Goal: Information Seeking & Learning: Learn about a topic

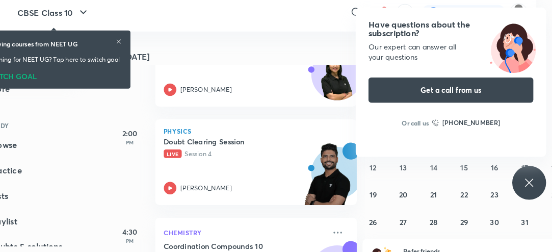
scroll to position [0, 22]
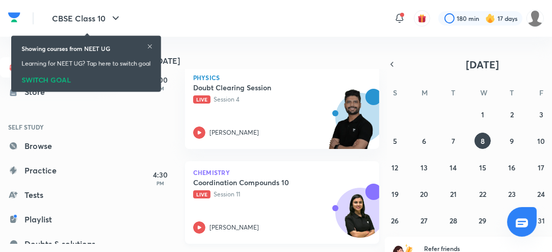
click at [200, 226] on icon at bounding box center [200, 227] width 4 height 4
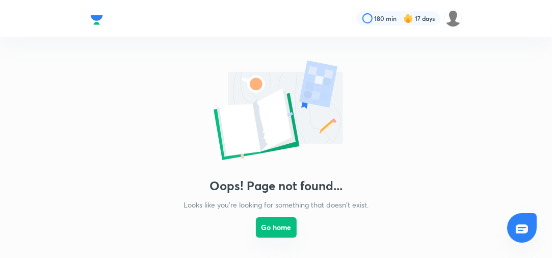
click at [283, 226] on button "Go home" at bounding box center [276, 227] width 41 height 20
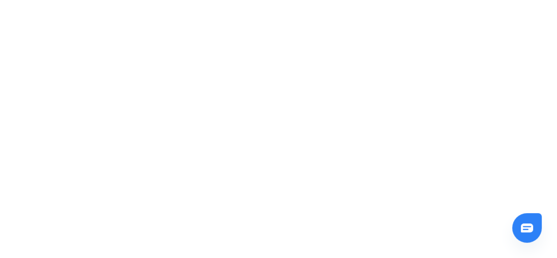
click at [95, 4] on html "Unacademy Support How can we help you?" at bounding box center [278, 2] width 557 height 4
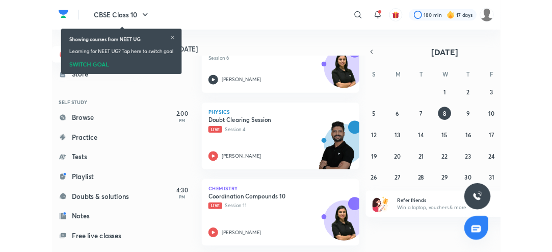
scroll to position [102, 0]
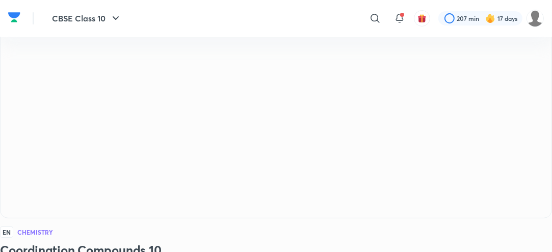
scroll to position [38, 0]
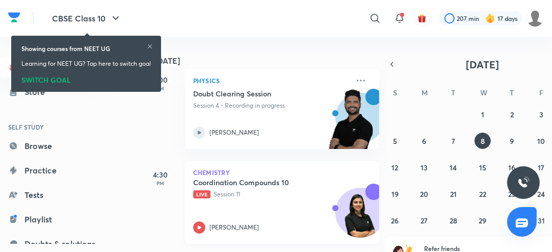
click at [197, 226] on icon at bounding box center [199, 227] width 12 height 12
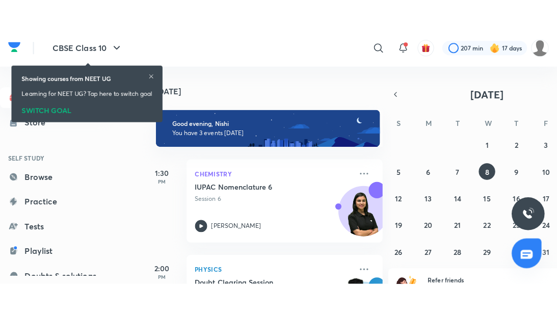
scroll to position [157, 0]
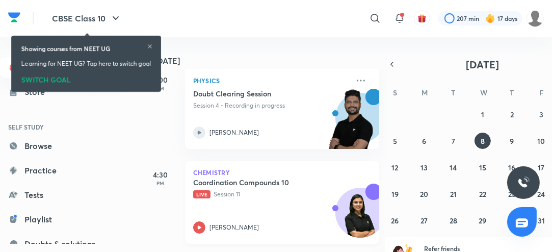
click at [202, 227] on icon at bounding box center [199, 227] width 12 height 12
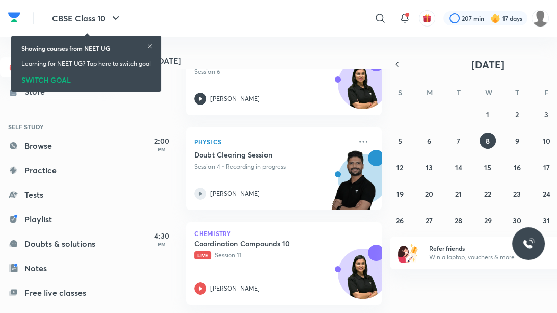
scroll to position [102, 0]
